Goal: Information Seeking & Learning: Compare options

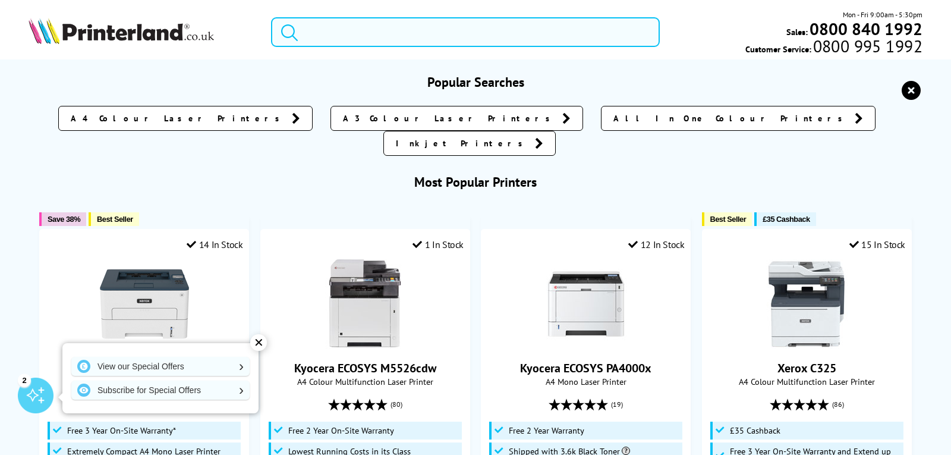
paste input "ricoh-sp-377"
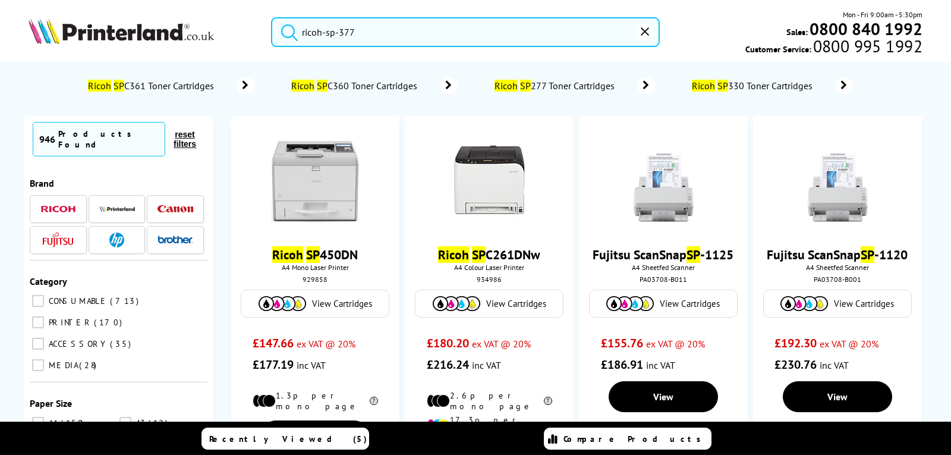
drag, startPoint x: 378, startPoint y: 30, endPoint x: 339, endPoint y: 27, distance: 38.8
click at [339, 27] on input "ricoh-sp-377" at bounding box center [465, 32] width 388 height 30
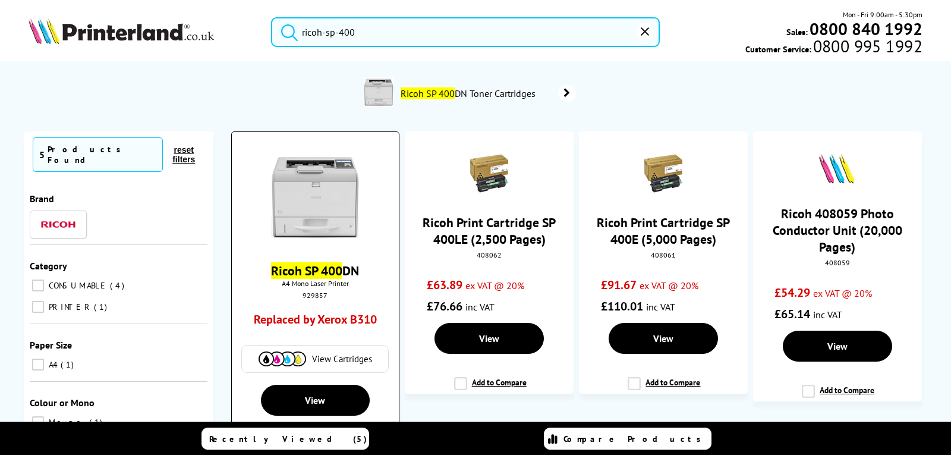
type input "ricoh-sp-400"
click at [313, 190] on img at bounding box center [314, 197] width 89 height 89
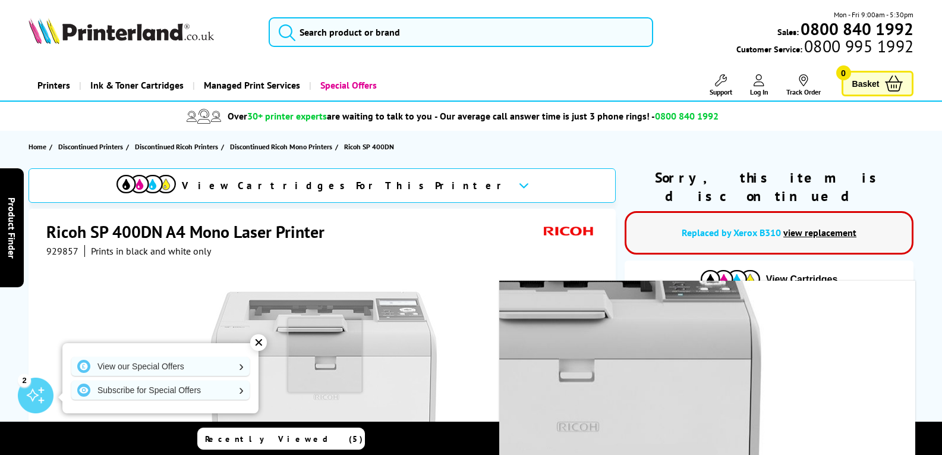
click at [325, 355] on img at bounding box center [323, 397] width 233 height 233
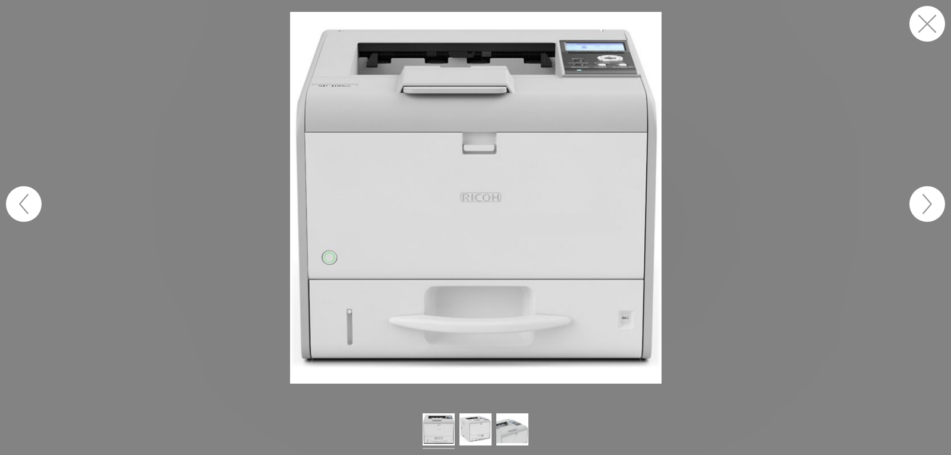
click at [926, 26] on button "button" at bounding box center [927, 24] width 36 height 36
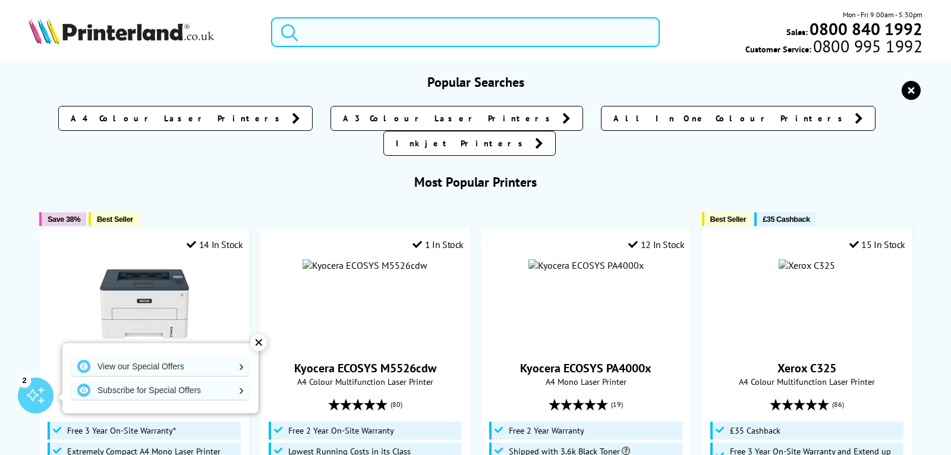
click at [336, 30] on input "search" at bounding box center [465, 32] width 388 height 30
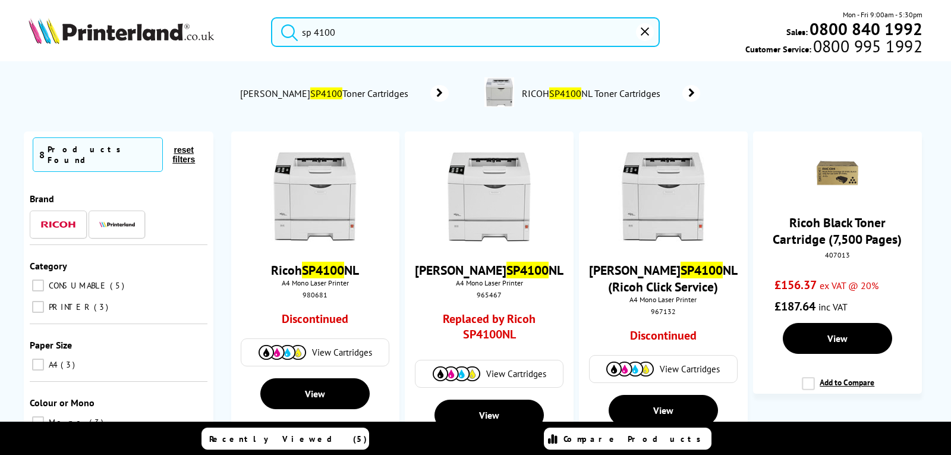
drag, startPoint x: 346, startPoint y: 33, endPoint x: 317, endPoint y: 30, distance: 29.2
click at [317, 30] on input "sp 4100" at bounding box center [465, 32] width 388 height 30
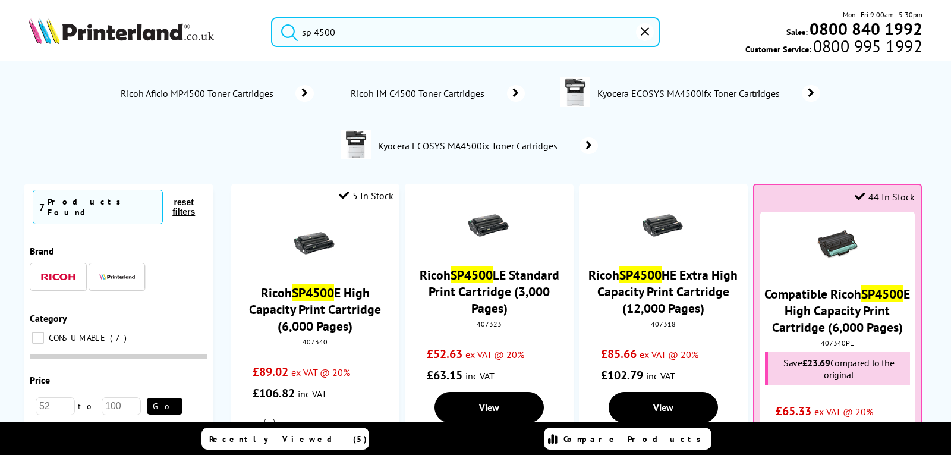
drag, startPoint x: 358, startPoint y: 37, endPoint x: 331, endPoint y: 36, distance: 28.0
click at [314, 31] on input "sp 4500" at bounding box center [465, 32] width 388 height 30
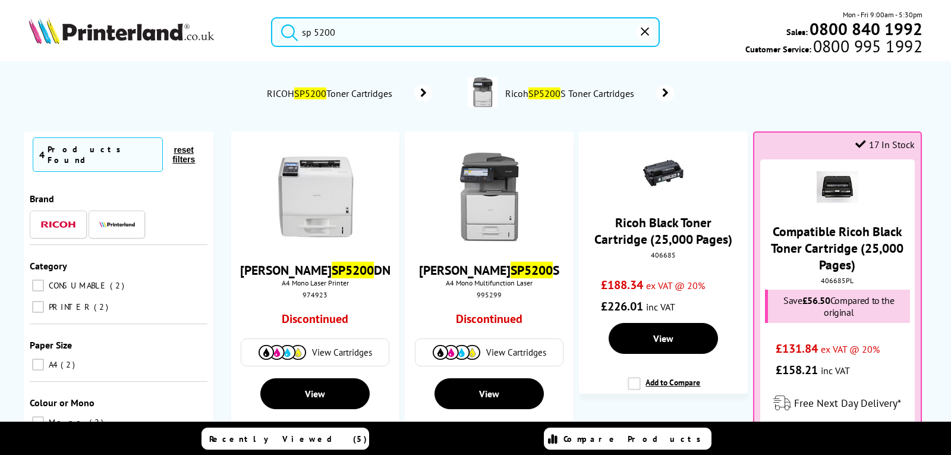
type input "sp 5200"
click at [272, 17] on button "submit" at bounding box center [287, 30] width 30 height 26
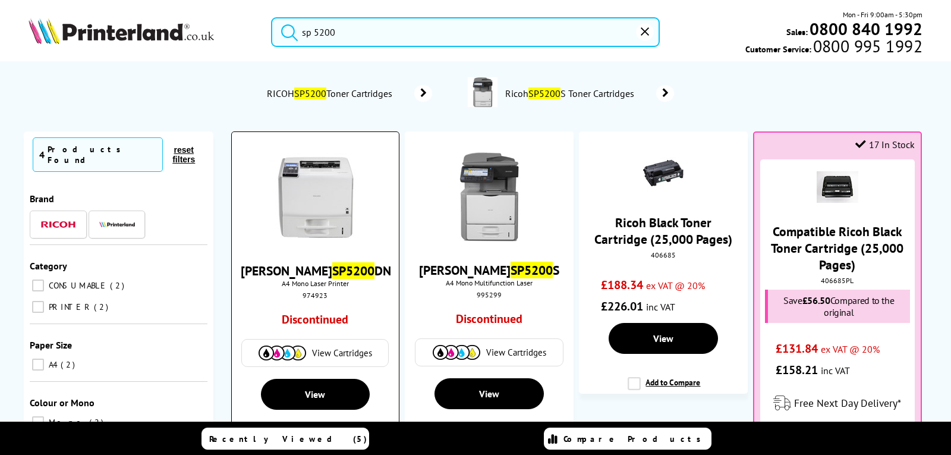
click at [322, 200] on img at bounding box center [314, 197] width 89 height 89
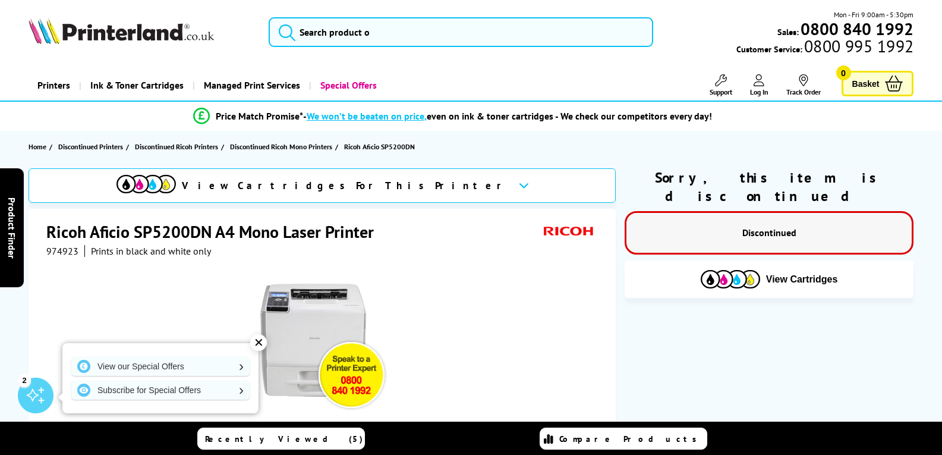
click at [328, 316] on img at bounding box center [323, 346] width 131 height 131
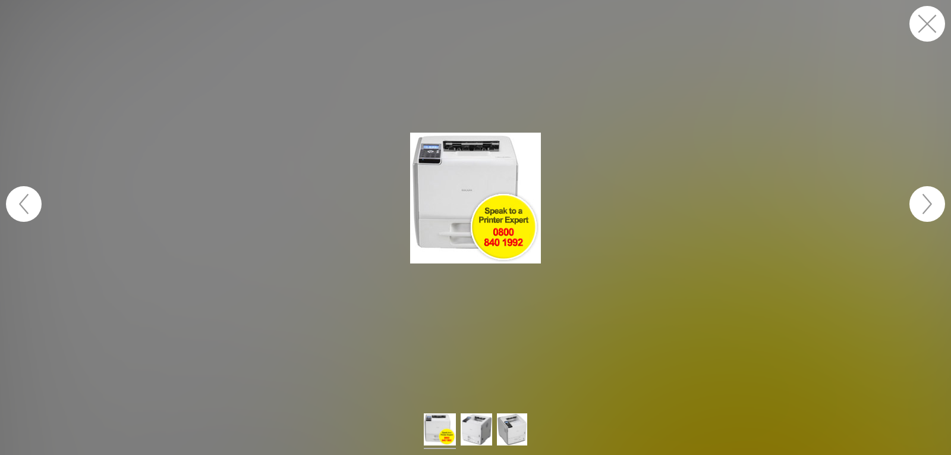
click at [924, 202] on button "button" at bounding box center [927, 204] width 36 height 36
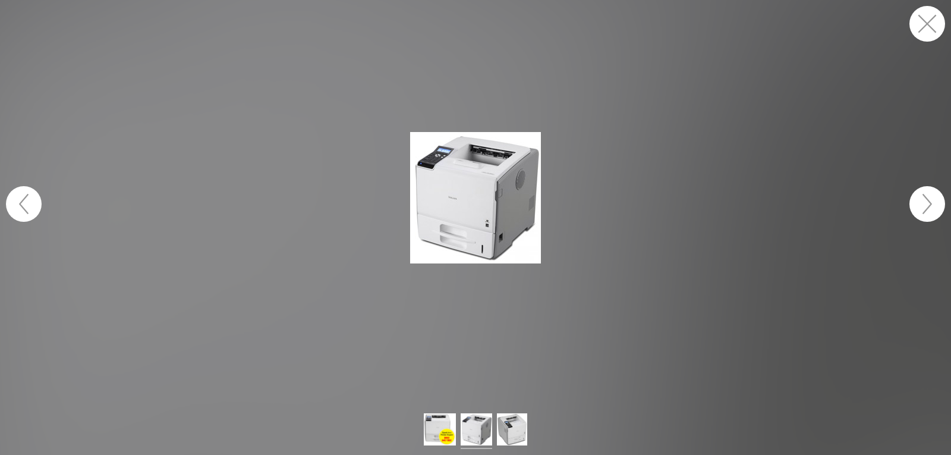
click at [924, 202] on button "button" at bounding box center [927, 204] width 36 height 36
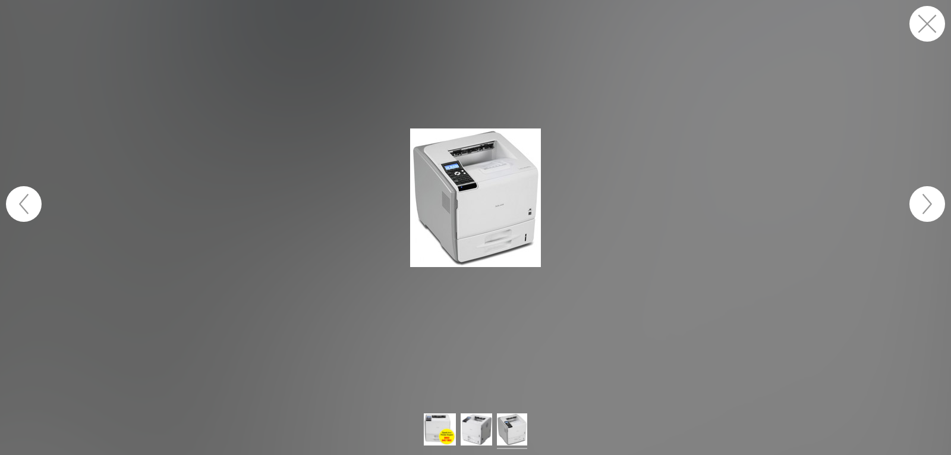
click at [925, 203] on button "button" at bounding box center [927, 204] width 36 height 36
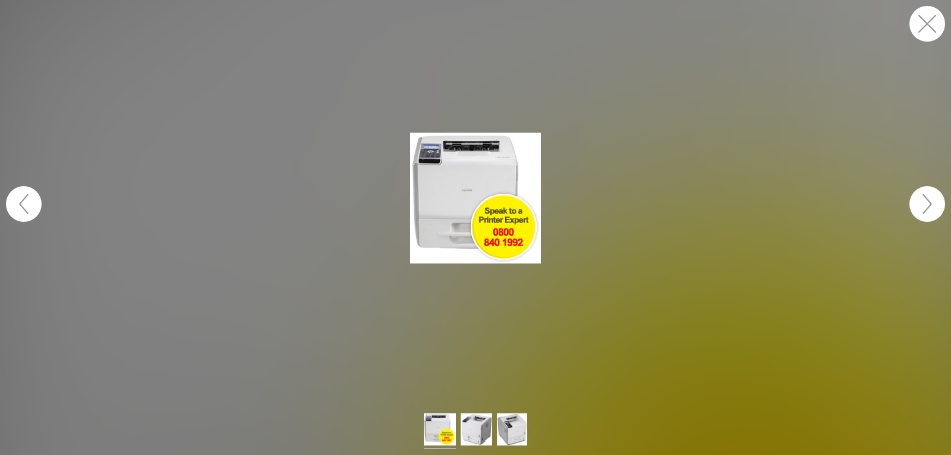
click at [926, 203] on button "button" at bounding box center [927, 204] width 36 height 36
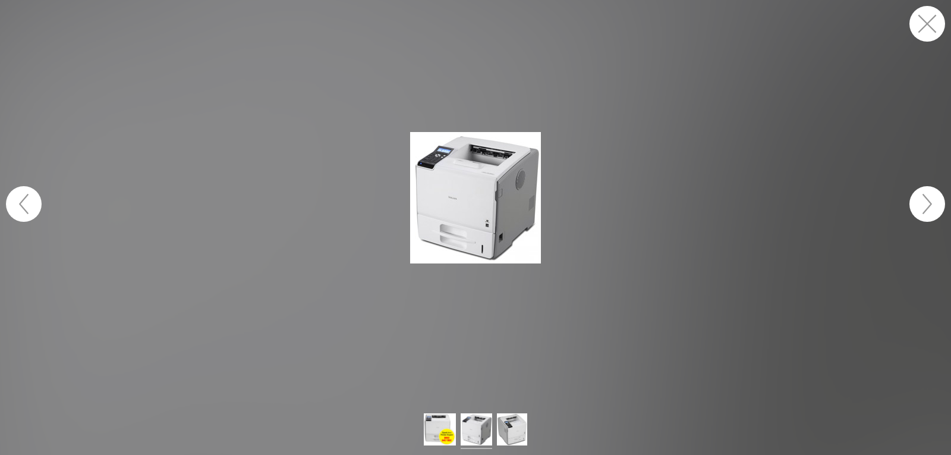
drag, startPoint x: 930, startPoint y: 25, endPoint x: 920, endPoint y: 42, distance: 19.5
click at [930, 25] on button "button" at bounding box center [927, 24] width 36 height 36
